Goal: Task Accomplishment & Management: Complete application form

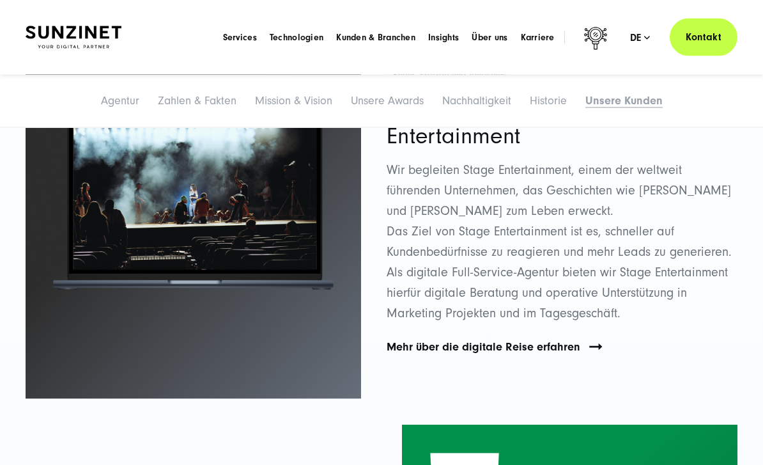
scroll to position [7149, 0]
click at [543, 41] on span "Karriere" at bounding box center [538, 37] width 34 height 13
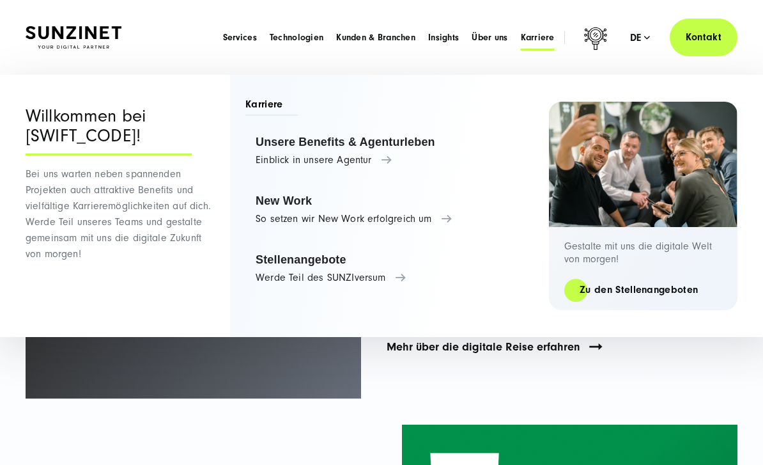
click at [286, 277] on link "Stellenangebote Werde Teil des SUNZIversum" at bounding box center [391, 268] width 291 height 49
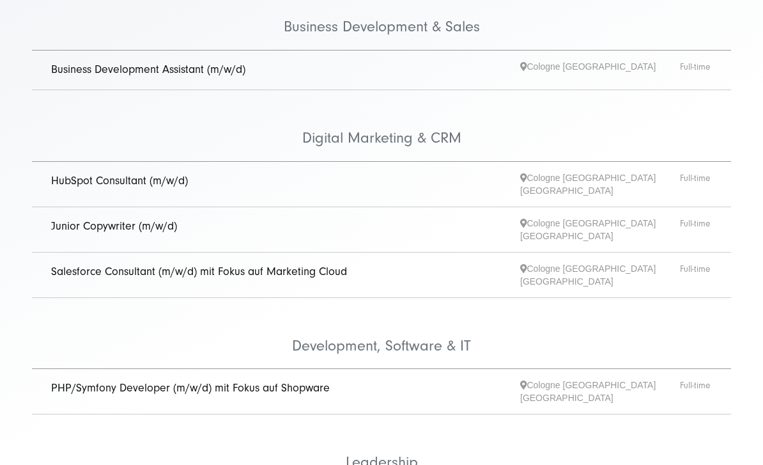
click at [59, 219] on link "Junior Copywriter (m/w/d)" at bounding box center [114, 225] width 126 height 13
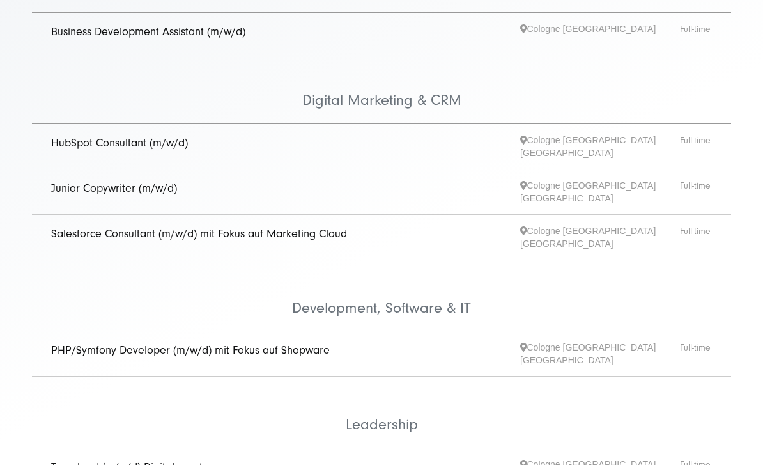
scroll to position [302, 0]
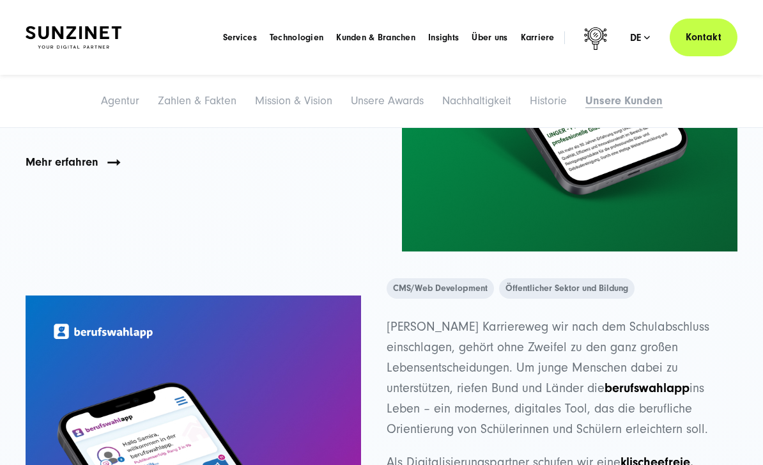
scroll to position [7723, 0]
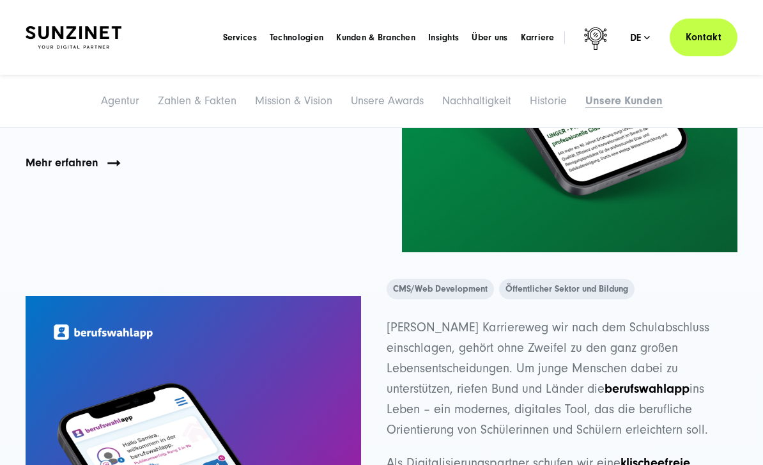
click at [388, 38] on span "Kunden & Branchen" at bounding box center [375, 37] width 79 height 13
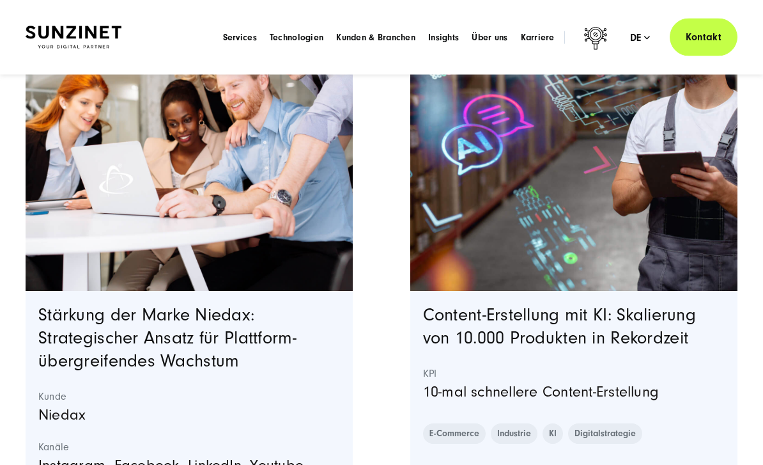
scroll to position [1742, 0]
click at [448, 43] on span "Insights" at bounding box center [443, 37] width 31 height 13
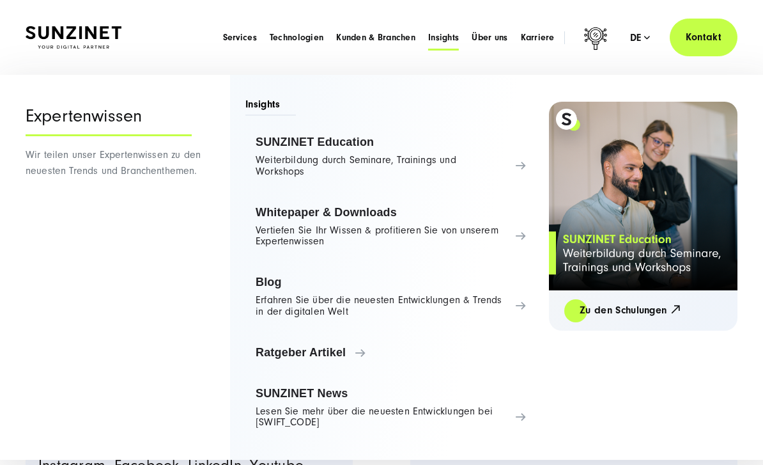
click at [477, 293] on link "Blog Erfahren Sie über die neuesten Entwicklungen & Trends in der digitalen Welt" at bounding box center [391, 297] width 291 height 60
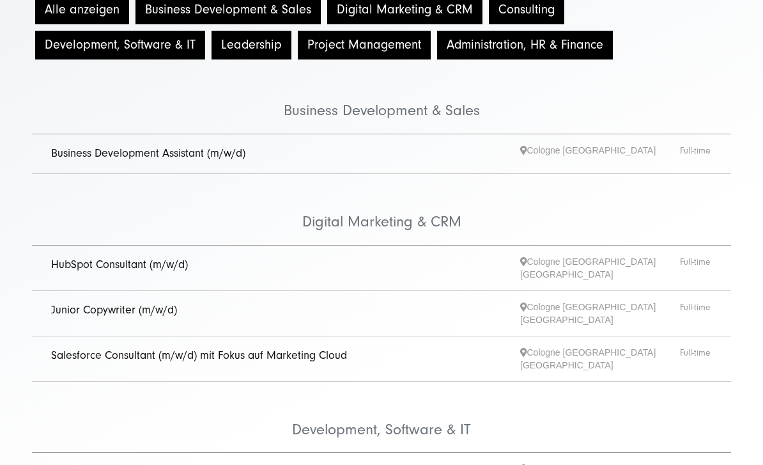
scroll to position [192, 0]
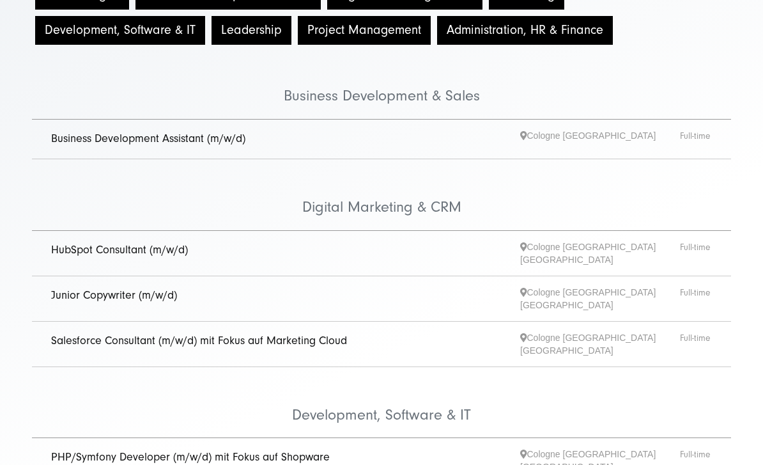
click at [405, 295] on span "Junior Copywriter (m/w/d)" at bounding box center [285, 299] width 469 height 26
click at [451, 301] on li "Junior Copywriter (m/w/d) Cologne Hamburg Innsbruck Full-time" at bounding box center [382, 298] width 700 height 45
click at [370, 290] on span "Junior Copywriter (m/w/d)" at bounding box center [285, 299] width 469 height 26
click at [150, 288] on link "Junior Copywriter (m/w/d)" at bounding box center [114, 294] width 126 height 13
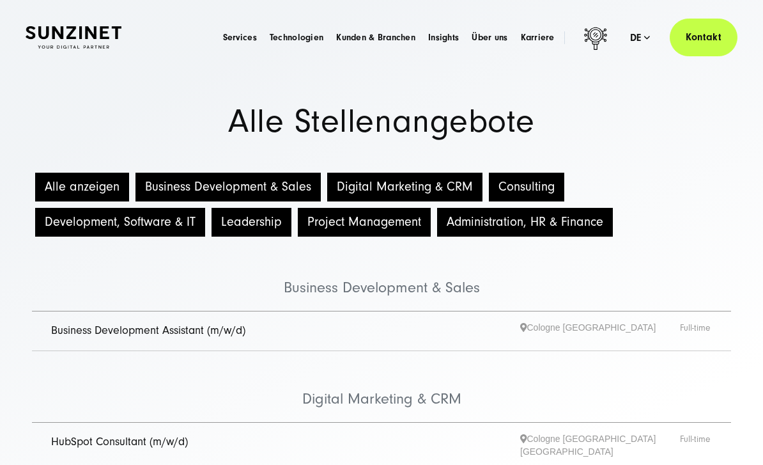
click at [239, 41] on span "Services" at bounding box center [240, 37] width 34 height 13
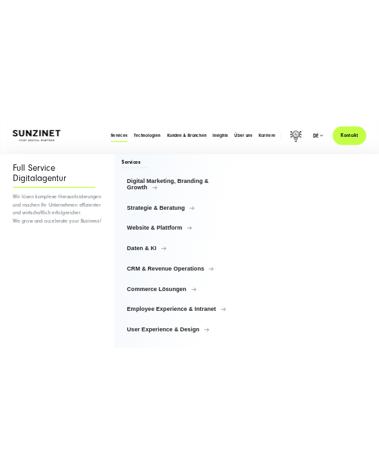
scroll to position [13, 0]
